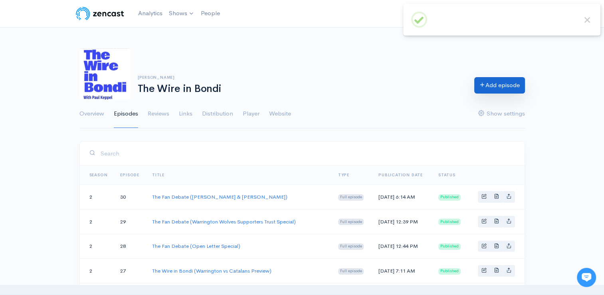
click at [502, 93] on link "Add episode" at bounding box center [499, 85] width 51 height 16
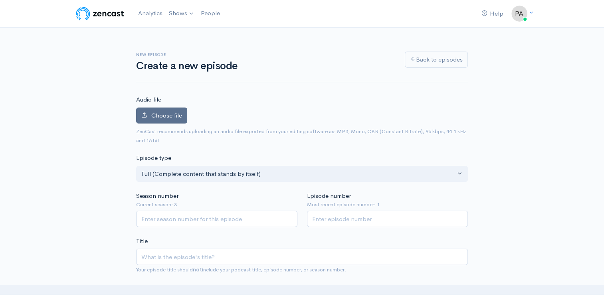
click at [168, 121] on label "Choose file" at bounding box center [161, 115] width 51 height 16
click at [0, 0] on input "Choose file" at bounding box center [0, 0] width 0 height 0
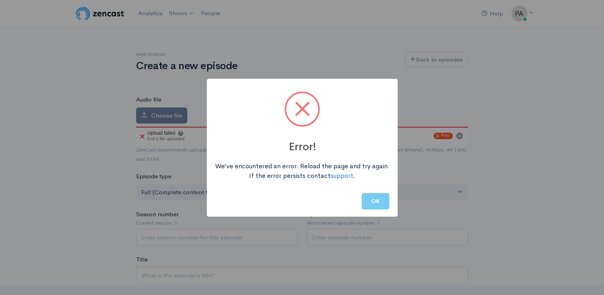
click at [370, 195] on button "OK" at bounding box center [376, 201] width 28 height 16
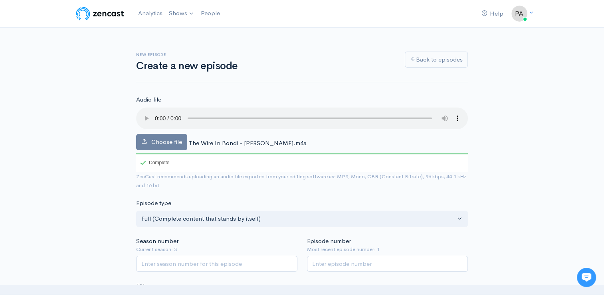
click at [182, 249] on small "Current season: 3" at bounding box center [216, 249] width 161 height 8
click at [178, 261] on input "Season number" at bounding box center [216, 263] width 161 height 16
type input "1"
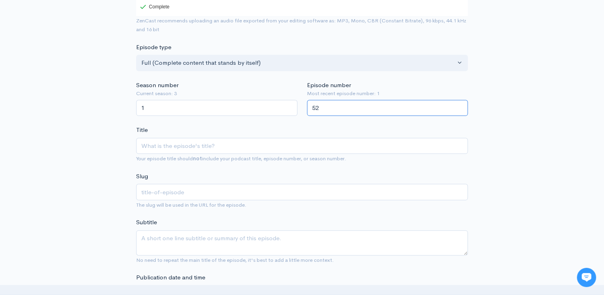
scroll to position [172, 0]
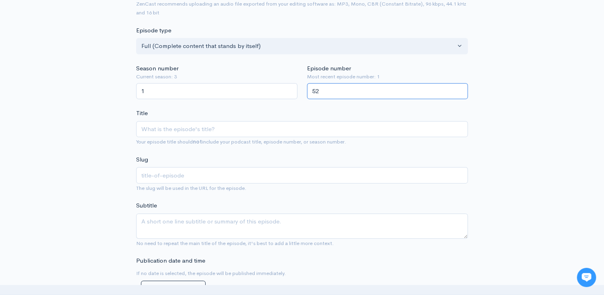
type input "52"
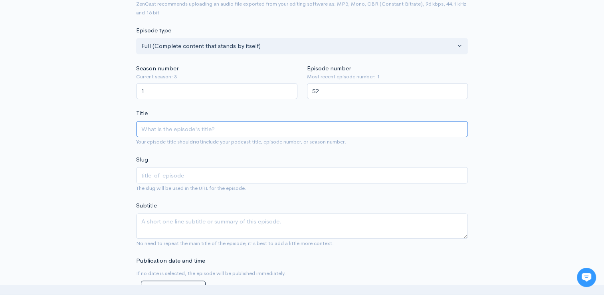
click at [202, 128] on input "Title" at bounding box center [302, 129] width 332 height 16
type input "T"
type input "t"
type input "Th"
type input "th"
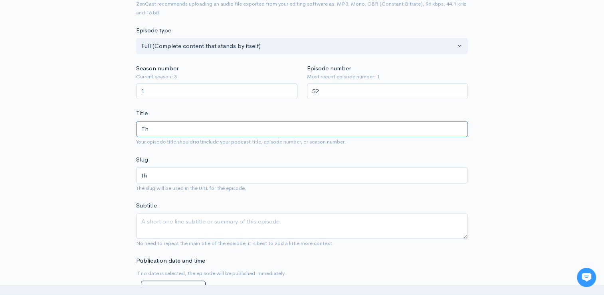
type input "The"
type input "the"
type input "The W"
type input "the-w"
type input "The Wr"
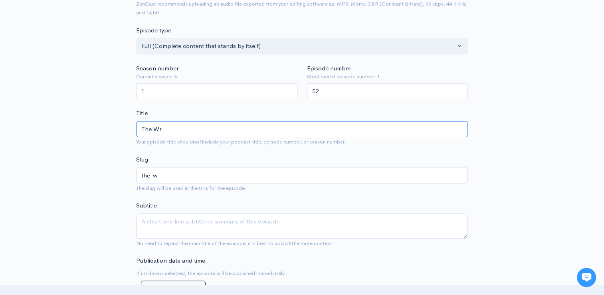
type input "the-wr"
type input "The Wri"
type input "the-wri"
type input "The Wrie"
type input "the-wrie"
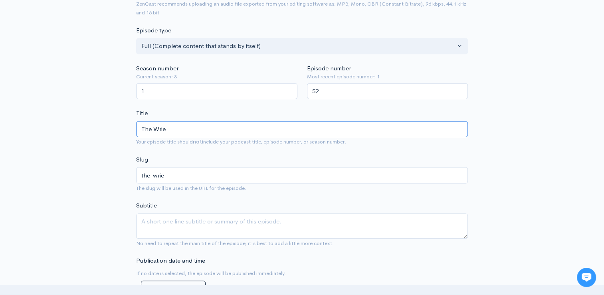
type input "The Wri"
type input "the-wri"
type input "The Wr"
type input "the-wr"
type input "The W"
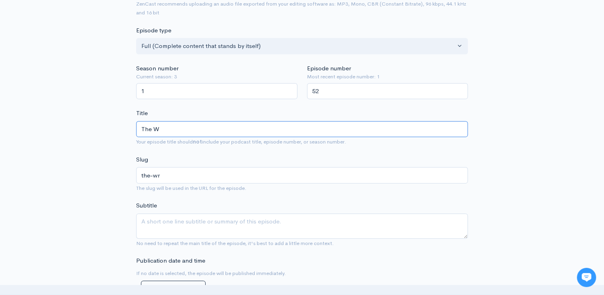
type input "the-w"
type input "The Wi"
type input "the-wi"
type input "The Wir"
type input "the-wir"
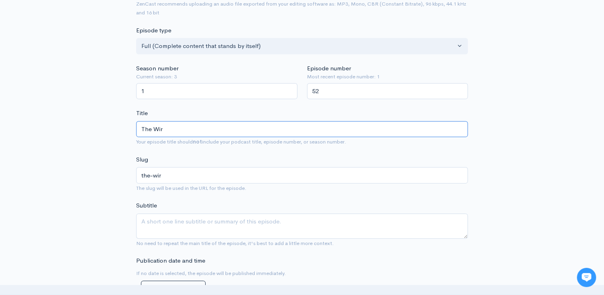
type input "The Wire"
type input "the-wire"
type input "The Wire i"
type input "the-wire-i"
type input "The Wire in"
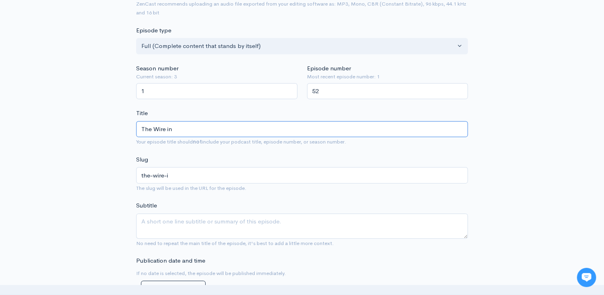
type input "the-wire-in"
type input "The Wire in B"
type input "the-wire-in-b"
type input "The Wire in Bon"
type input "the-wire-in-bon"
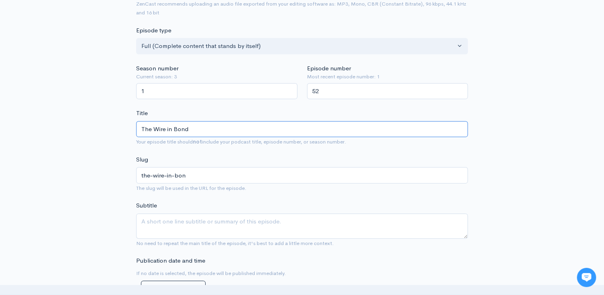
type input "The Wire in Bondi"
type input "the-wire-in-bondi"
type input "The Wire in Bondi (A"
type input "the-wire-in-bondi-a"
type input "The Wire in Bondi (An"
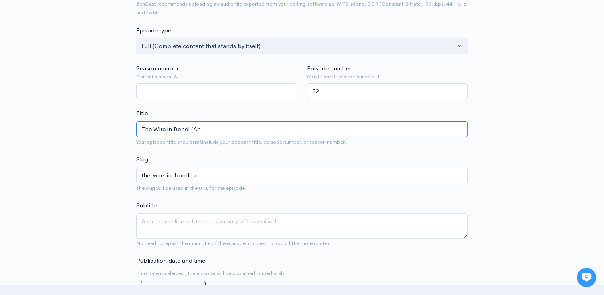
type input "the-wire-in-bondi-an"
type input "The Wire in Bondi (And"
type input "the-wire-in-bondi-and"
type input "The Wire in Bondi (Andy"
type input "the-wire-in-bondi-andy"
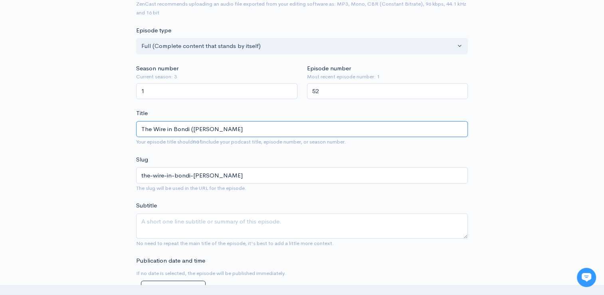
type input "The Wire in Bondi (Andy B"
type input "the-wire-in-bondi-andy-b"
type input "The Wire in Bondi (Andy Br"
type input "the-wire-in-bondi-andy-br"
type input "The Wire in Bondi (Andy Bra"
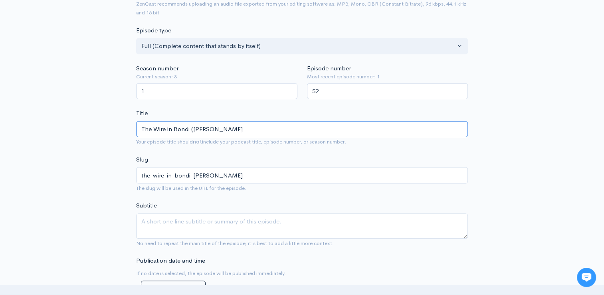
type input "the-wire-in-bondi-andy-bra"
type input "The Wire in Bondi (Andy Brac"
type input "the-wire-in-bondi-andy-brac"
type input "The Wire in Bondi (Andy Brace"
type input "the-wire-in-bondi-andy-brace"
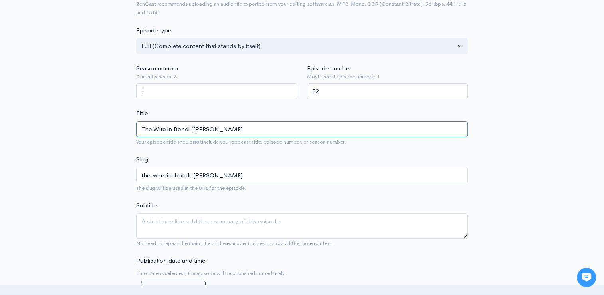
type input "The Wire in Bondi (Andy Bracek"
type input "the-wire-in-bondi-andy-bracek"
type input "The Wire in Bondi (And Bracek)"
type input "the-wire-in-bondi-and-bracek"
type input "The Wire in Bondi (Andr Bracek)"
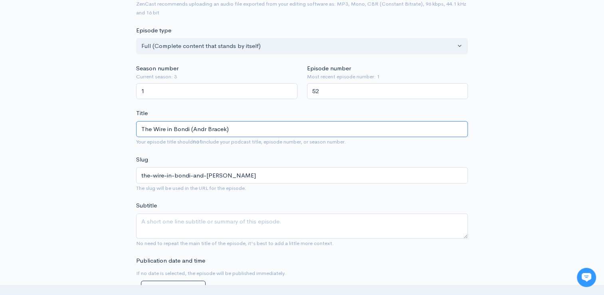
type input "the-wire-in-bondi-andr-bracek"
type input "The Wire in Bondi (Andre Bracek)"
type input "the-wire-in-bondi-andre-bracek"
type input "The Wire in Bondi (Andrew Bracek)"
type input "the-wire-in-bondi-andrew-bracek"
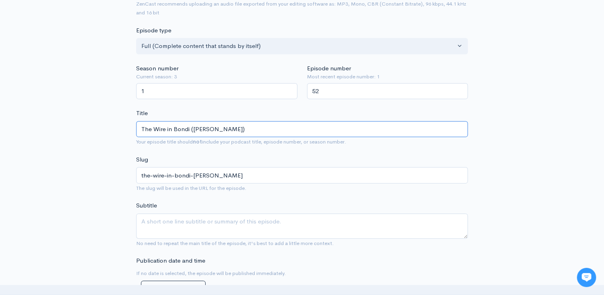
type input "The Wire in Bondi (Andrew Bracek)"
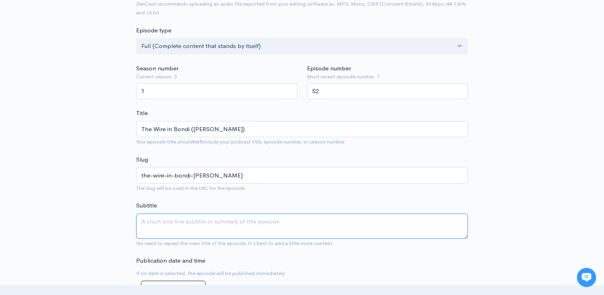
click at [208, 221] on textarea "Subtitle" at bounding box center [302, 225] width 332 height 25
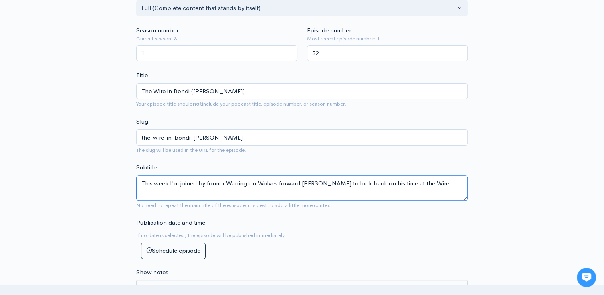
scroll to position [328, 0]
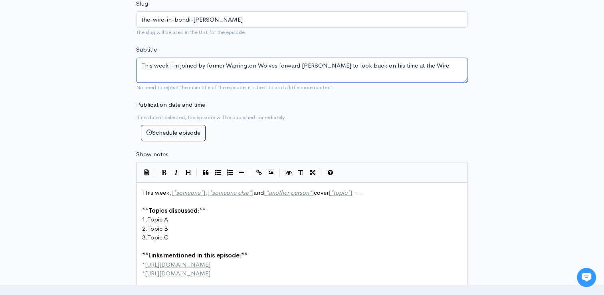
drag, startPoint x: 443, startPoint y: 66, endPoint x: 125, endPoint y: 34, distance: 319.7
click at [125, 34] on div "New episode Create a new episode Back to episodes Audio file Choose file The Wi…" at bounding box center [302, 140] width 455 height 882
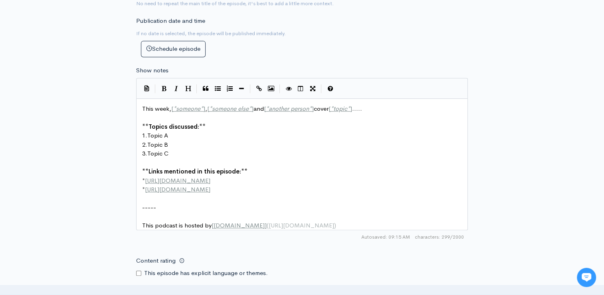
scroll to position [414, 0]
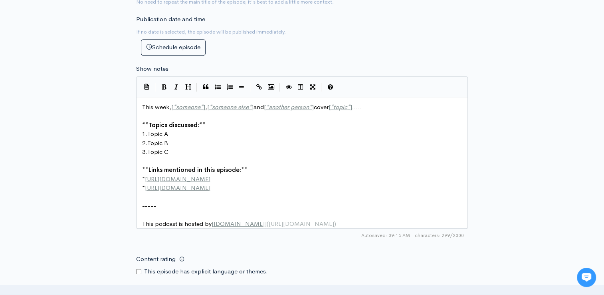
type textarea "This week I'm joined by former Warrington Wolves forward Andrew Bracek to look …"
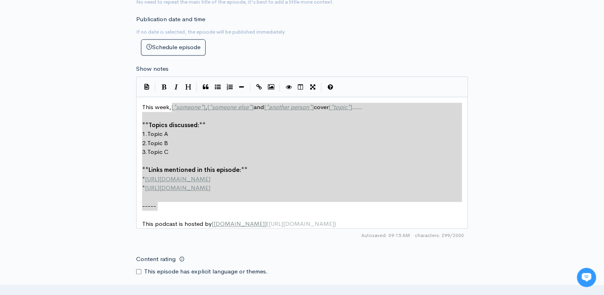
type textarea "[*someone*], [*someone else*] and [*another person*] cover [*topic*]..... **Top…"
drag, startPoint x: 162, startPoint y: 205, endPoint x: 171, endPoint y: 105, distance: 101.0
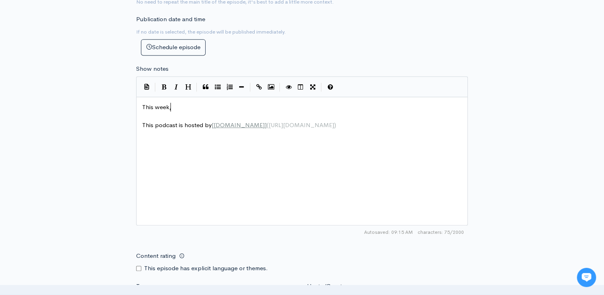
scroll to position [3, 1]
paste textarea
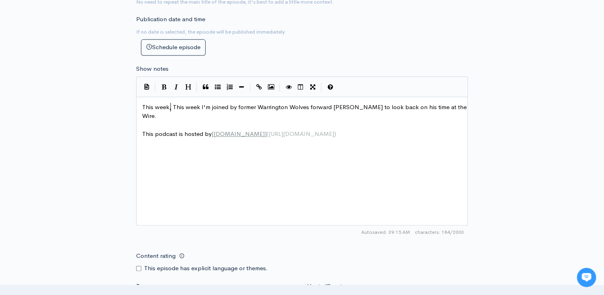
click at [171, 104] on span "This week, This week I'm joined by former Warrington Wolves forward Andrew Brac…" at bounding box center [305, 111] width 326 height 17
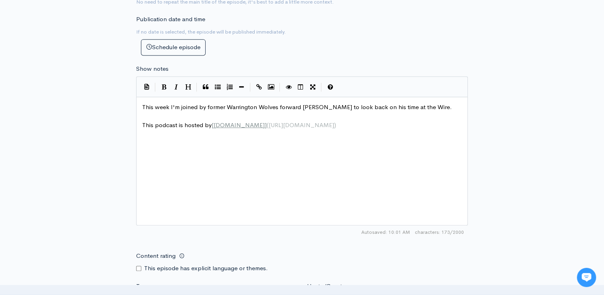
click at [447, 105] on pre "This week I'm joined by former Warrington Wolves forward Andrew Bracek to look …" at bounding box center [305, 107] width 329 height 9
type textarea "w"
type textarea "We d"
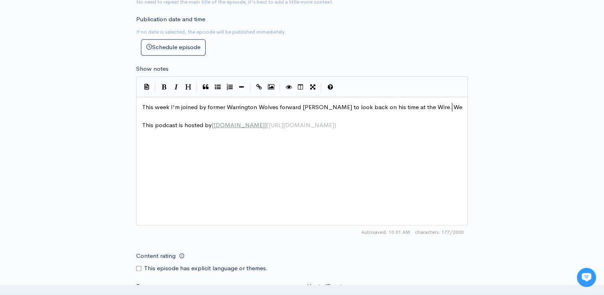
type textarea "d"
type textarea "fi"
type textarea "I"
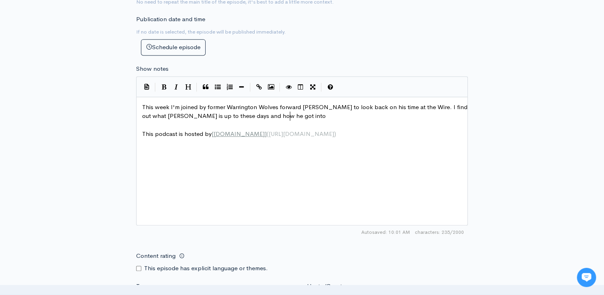
scroll to position [3, 162]
type textarea "I find out what Andy is up to these days and how he got into Rugby League,"
type textarea ". We chat about his debut ha"
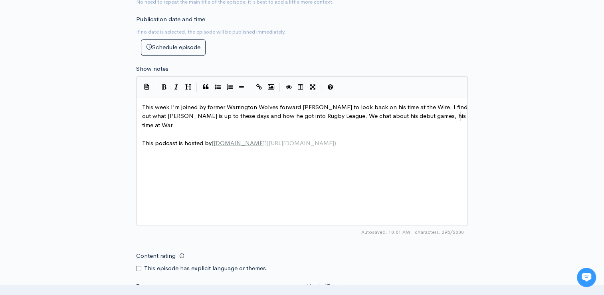
scroll to position [3, 62]
type textarea "games, his time at Warrington,"
type textarea "and how heend"
type textarea "e ended up leabing"
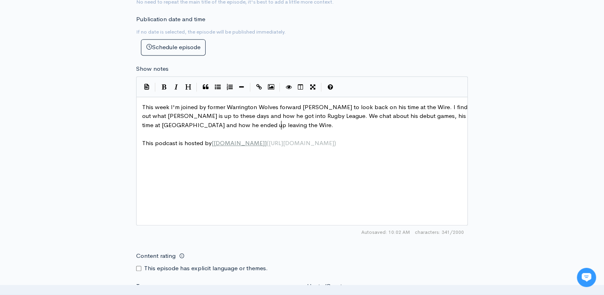
scroll to position [3, 39]
type textarea "ving the Wire. We"
type textarea "I"
click at [320, 129] on pre "​" at bounding box center [305, 133] width 329 height 9
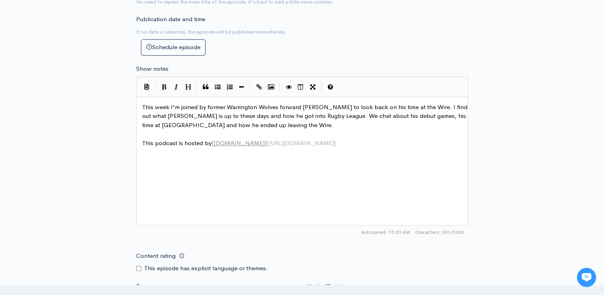
click at [302, 120] on pre "This week I'm joined by former Warrington Wolves forward Andrew Bracek to look …" at bounding box center [305, 116] width 329 height 27
type textarea "I also find outz"
type textarea "\bno"
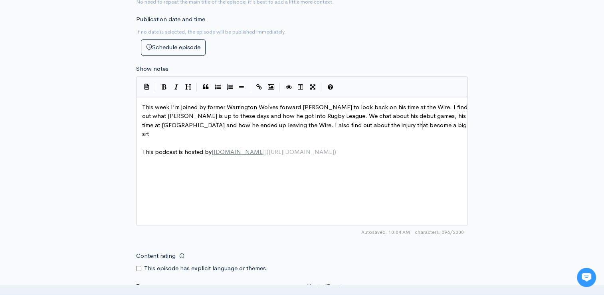
type textarea "about the injury that become a big srt"
type textarea "et back tobi"
type textarea "his Cr"
type textarea "areer and jow"
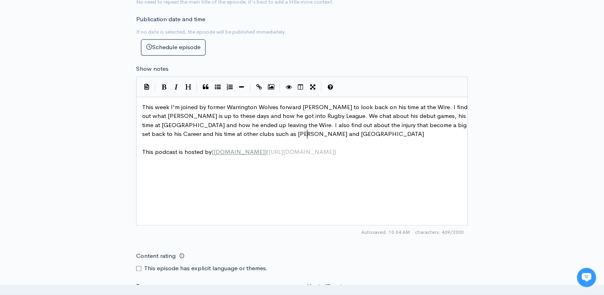
type textarea "his time at other clubs such as Barrow and Halifax."
click at [325, 115] on span "This week I'm joined by former Warrington Wolves forward Andrew Bracek to look …" at bounding box center [305, 120] width 327 height 35
click at [329, 115] on span "This week I'm joined by former Warrington Wolves forward Andrew Bracek to look …" at bounding box center [305, 120] width 327 height 35
click at [398, 123] on span "This week I'm joined by former Warrington Wolves forward Andrew Bracek to look …" at bounding box center [305, 120] width 327 height 35
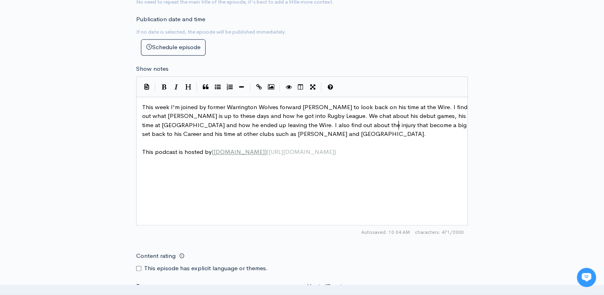
click at [398, 123] on span "This week I'm joined by former Warrington Wolves forward Andrew Bracek to look …" at bounding box center [305, 120] width 327 height 35
type textarea "came"
click at [159, 135] on span "This week I'm joined by former Warrington Wolves forward Andrew Bracek to look …" at bounding box center [305, 120] width 327 height 35
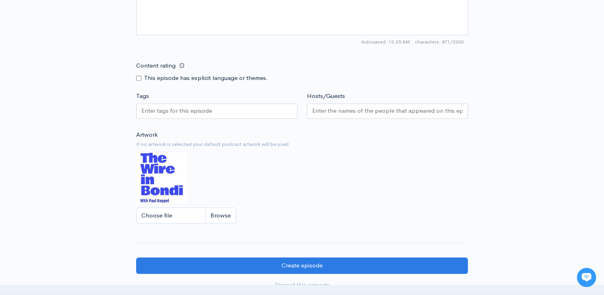
scroll to position [619, 0]
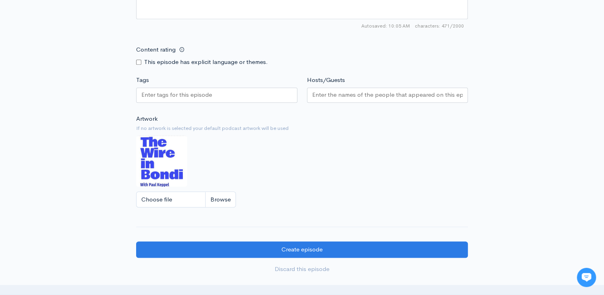
type textarea "career"
click at [176, 90] on input "Tags" at bounding box center [177, 94] width 72 height 9
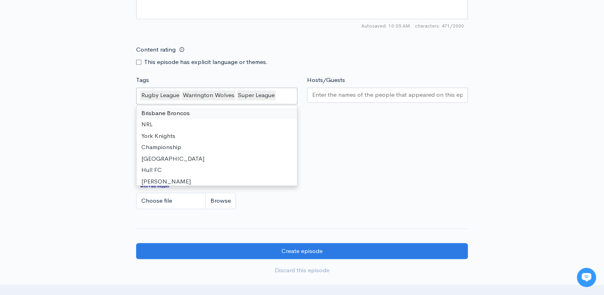
click at [327, 98] on div at bounding box center [387, 94] width 161 height 15
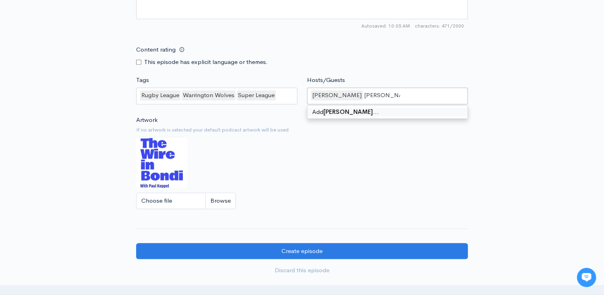
type input "Andrew Bracek"
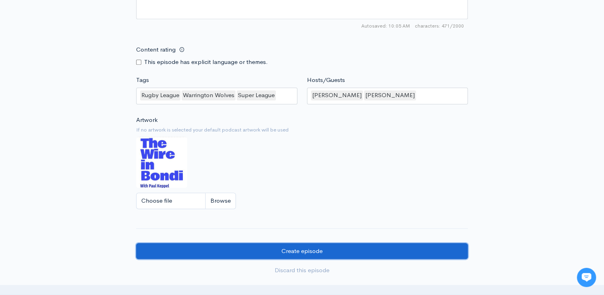
click at [340, 253] on input "Create episode" at bounding box center [302, 251] width 332 height 16
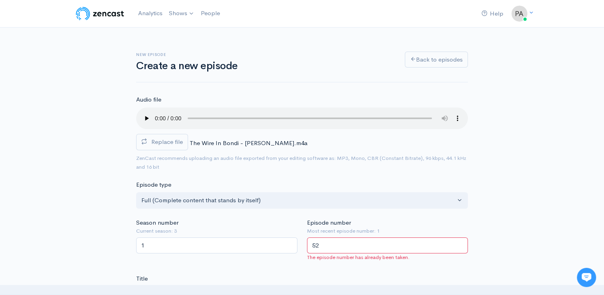
click at [363, 243] on input "52" at bounding box center [387, 245] width 161 height 16
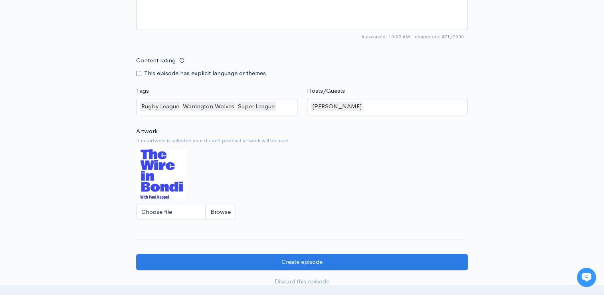
scroll to position [609, 0]
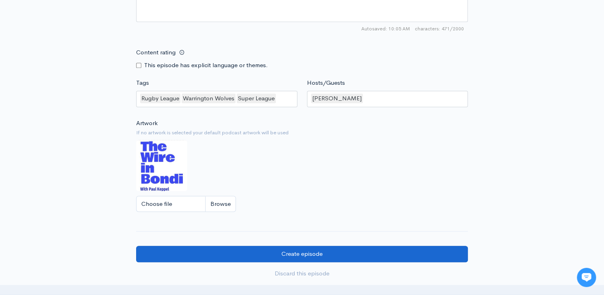
type input "53"
click at [425, 255] on input "Create episode" at bounding box center [302, 253] width 332 height 16
